Goal: Task Accomplishment & Management: Manage account settings

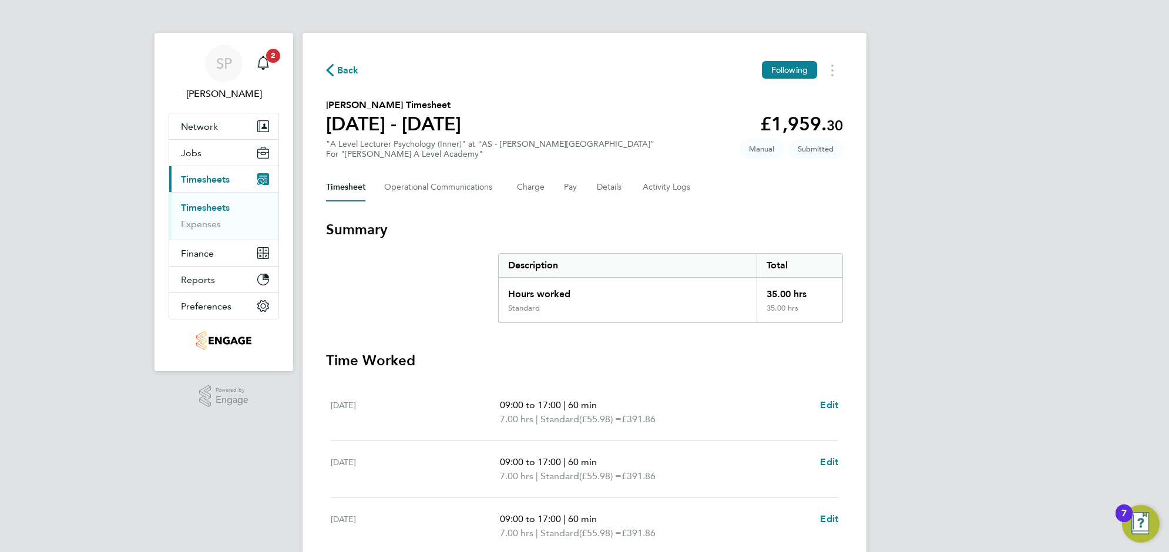
click at [206, 206] on link "Timesheets" at bounding box center [205, 207] width 49 height 11
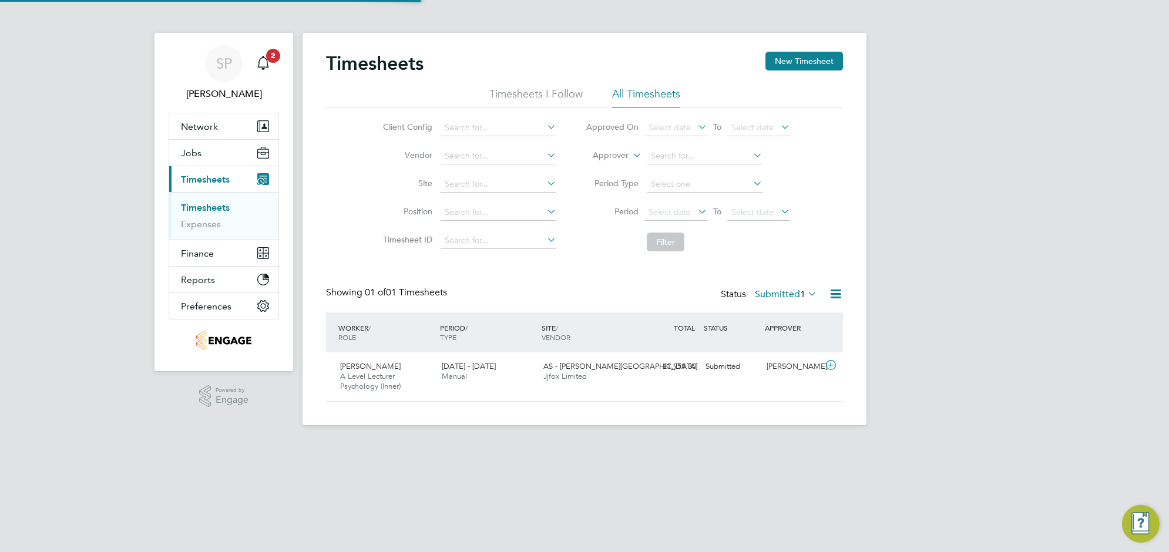
scroll to position [29, 102]
click at [203, 154] on button "Jobs" at bounding box center [223, 153] width 109 height 26
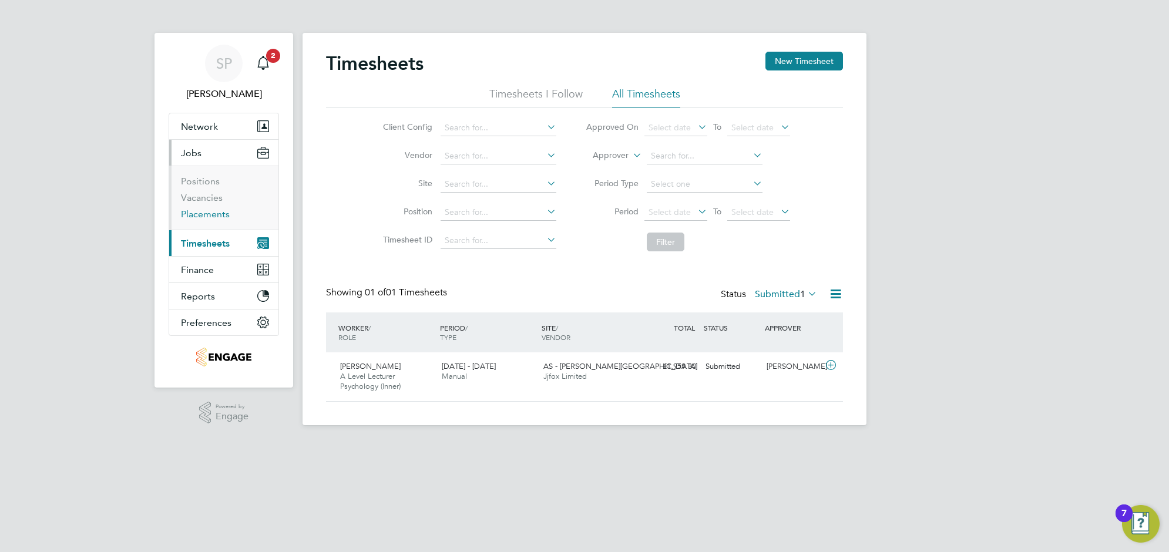
click at [204, 218] on link "Placements" at bounding box center [205, 214] width 49 height 11
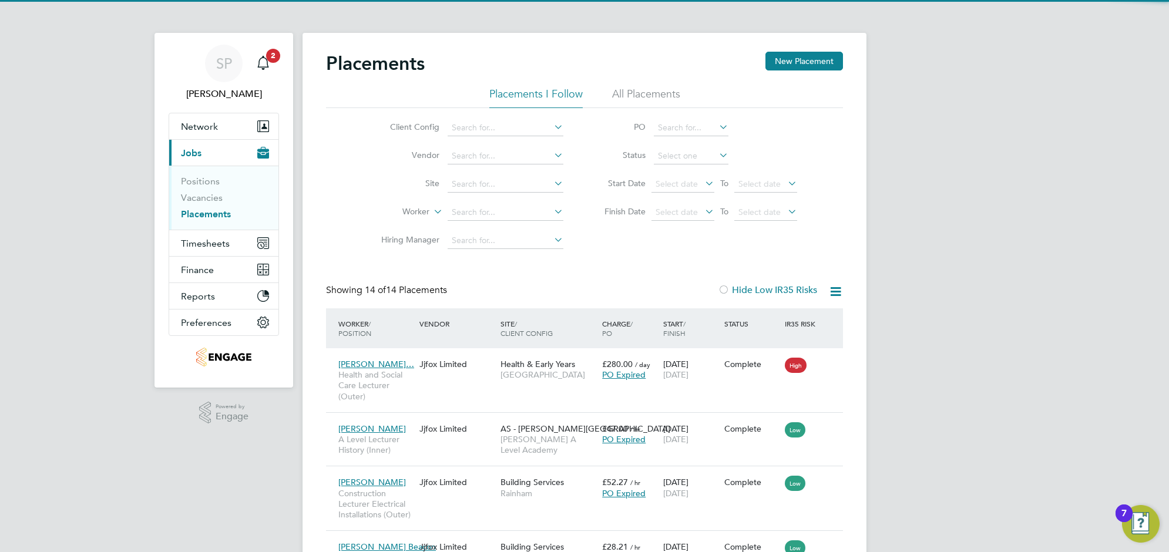
click at [670, 86] on div "Placements New Placement" at bounding box center [584, 69] width 517 height 35
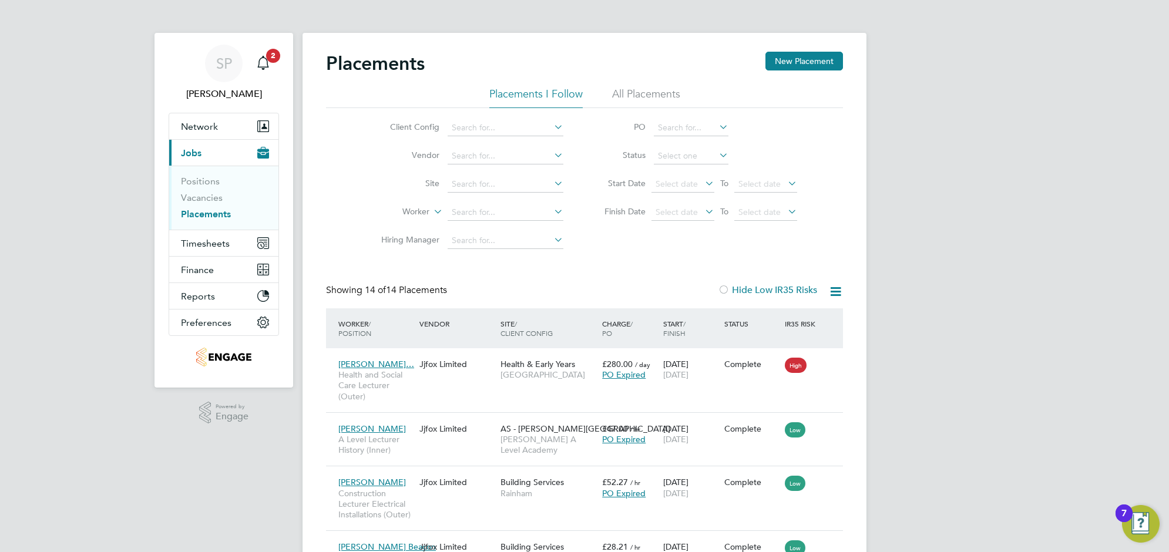
click at [624, 91] on li "All Placements" at bounding box center [646, 97] width 68 height 21
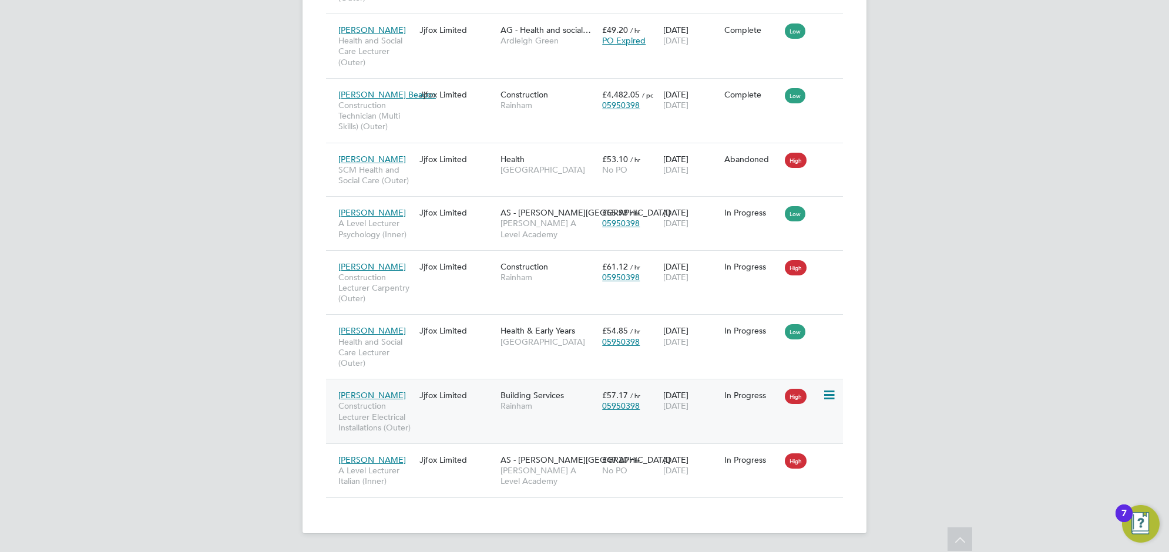
click at [496, 418] on div "[PERSON_NAME] Construction Lecturer Electrical Installations (Outer) Jjfox Limi…" at bounding box center [584, 411] width 517 height 65
click at [461, 409] on div "[PERSON_NAME] Construction Lecturer Electrical Installations (Outer) Jjfox Limi…" at bounding box center [584, 411] width 517 height 65
click at [429, 410] on div "[PERSON_NAME] Construction Lecturer Electrical Installations (Outer) Jjfox Limi…" at bounding box center [584, 411] width 517 height 65
click at [406, 410] on span "Construction Lecturer Electrical Installations (Outer)" at bounding box center [375, 417] width 75 height 32
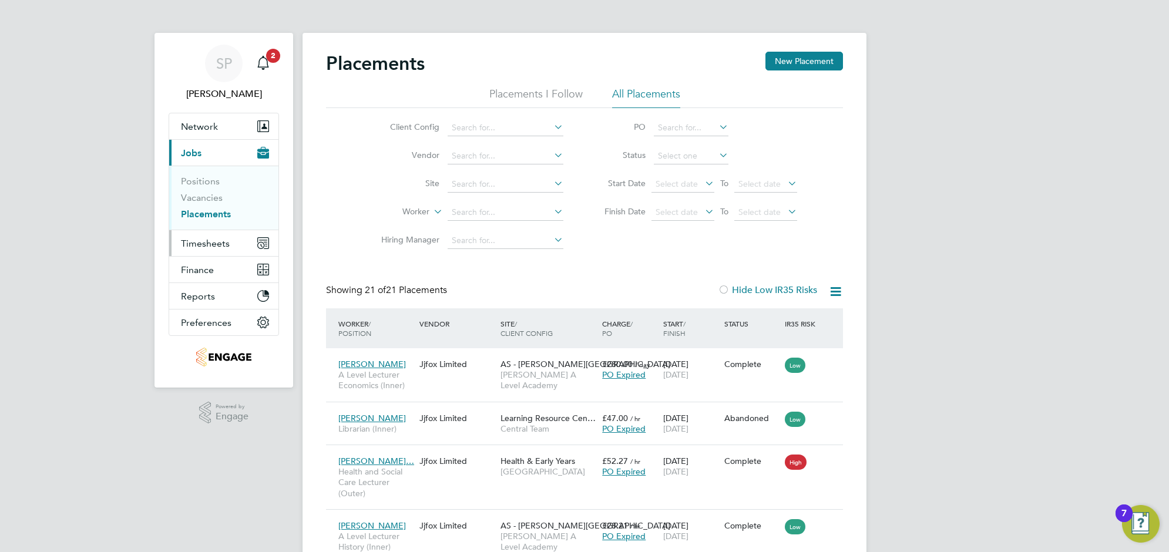
click at [200, 245] on span "Timesheets" at bounding box center [205, 243] width 49 height 11
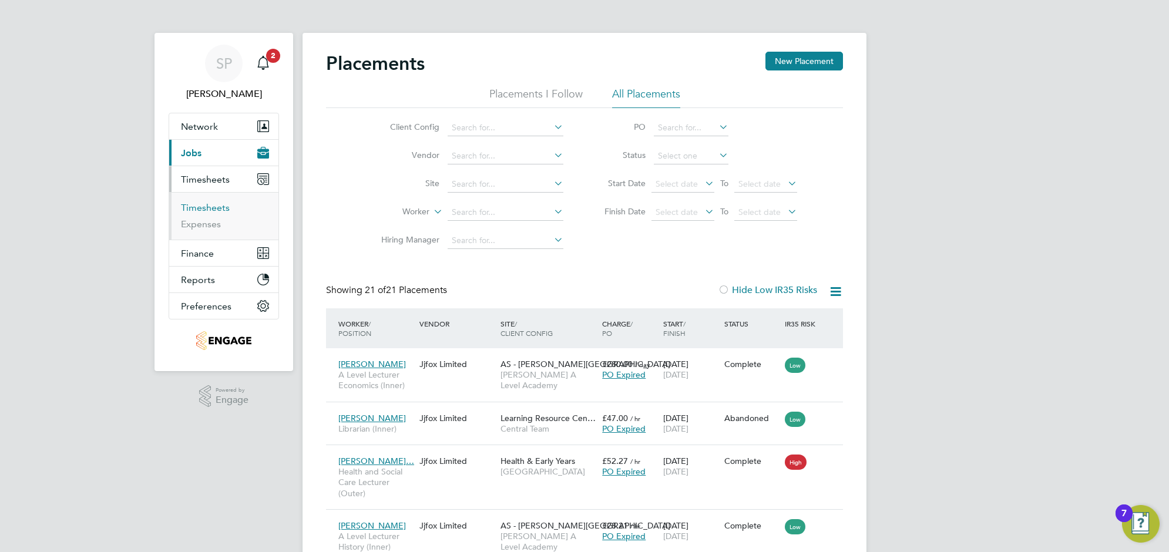
click at [210, 209] on link "Timesheets" at bounding box center [205, 207] width 49 height 11
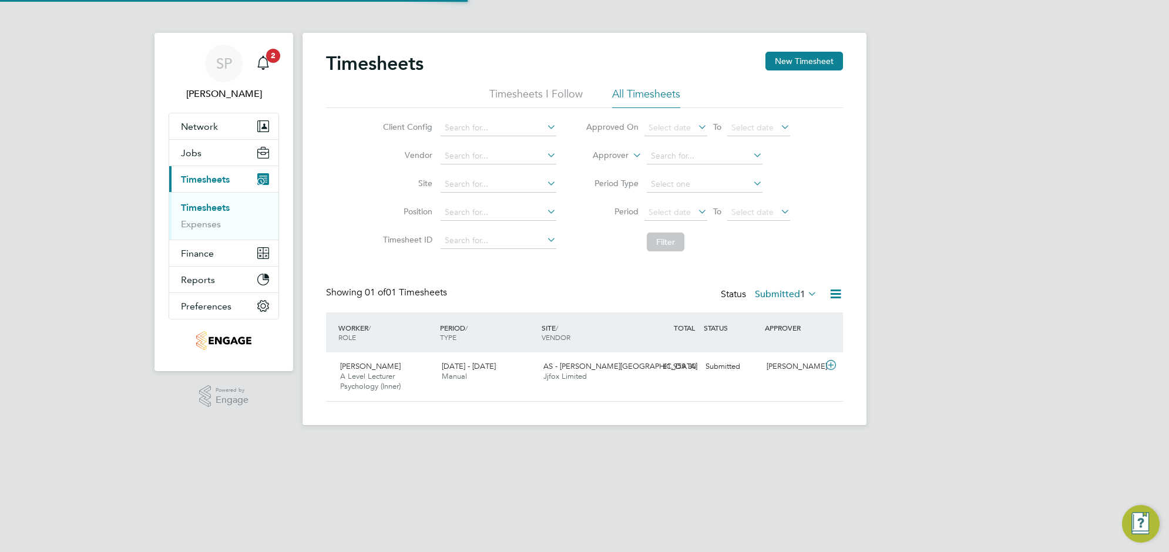
scroll to position [29, 102]
click at [650, 89] on li "All Timesheets" at bounding box center [646, 97] width 68 height 21
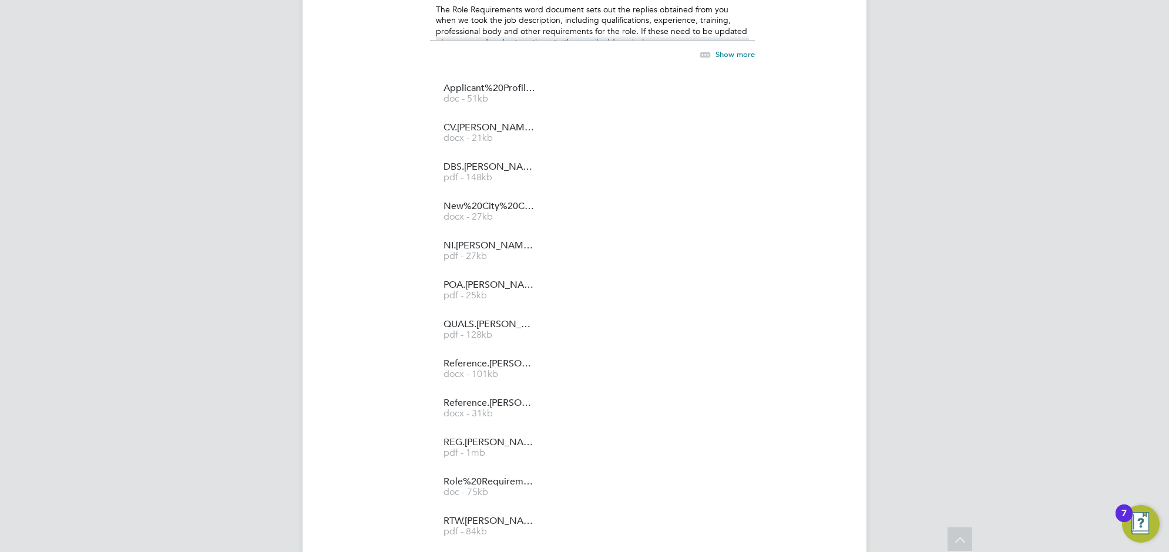
scroll to position [1443, 0]
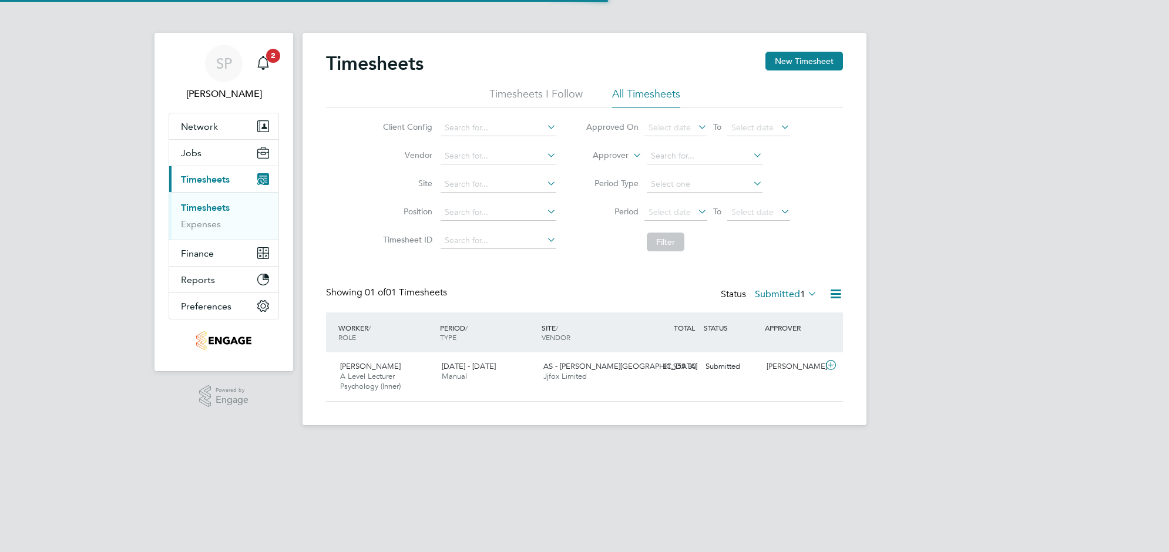
scroll to position [29, 102]
